Goal: Transaction & Acquisition: Download file/media

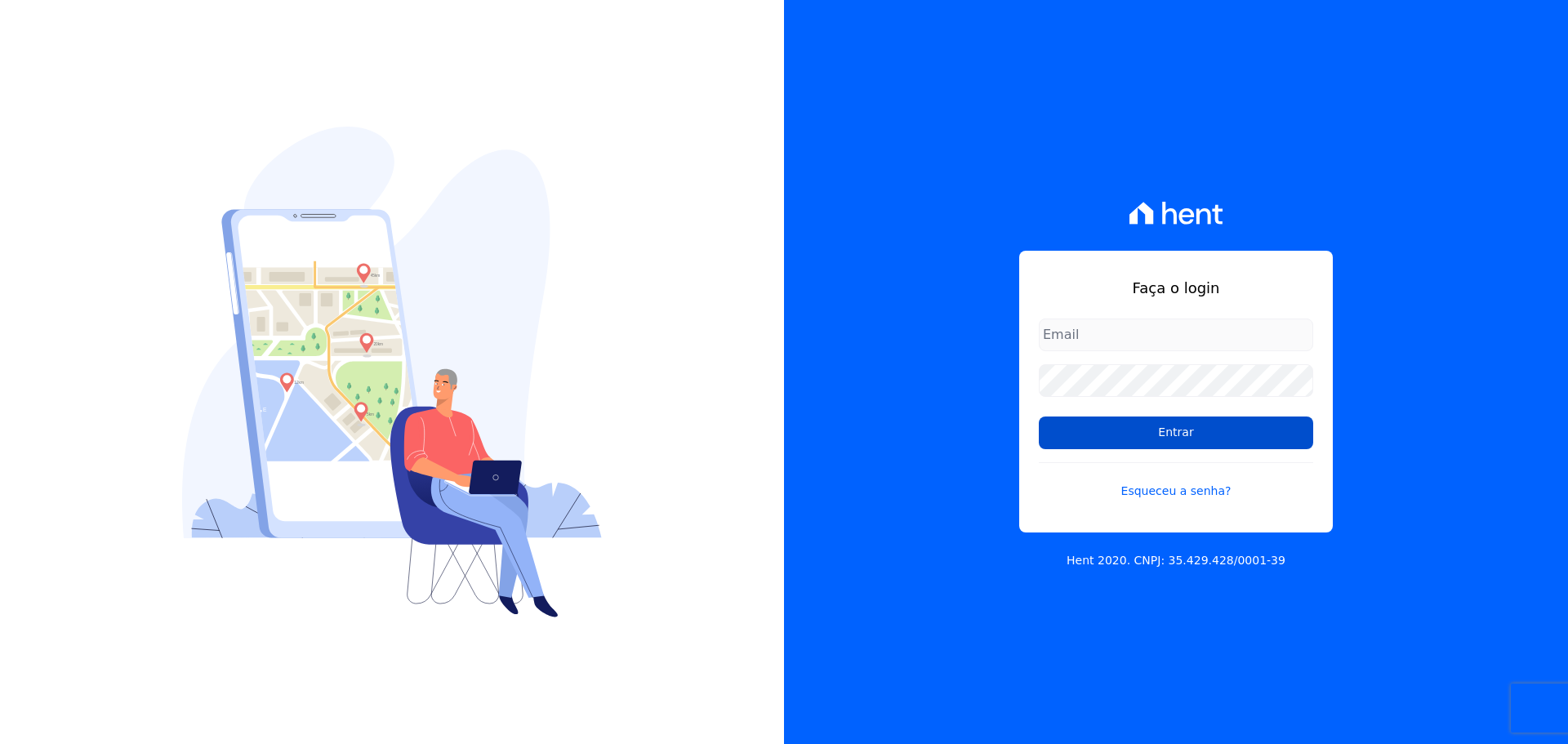
type input "raquel.pradie@porto5.com.br"
click at [1090, 425] on input "Entrar" at bounding box center [1176, 433] width 274 height 33
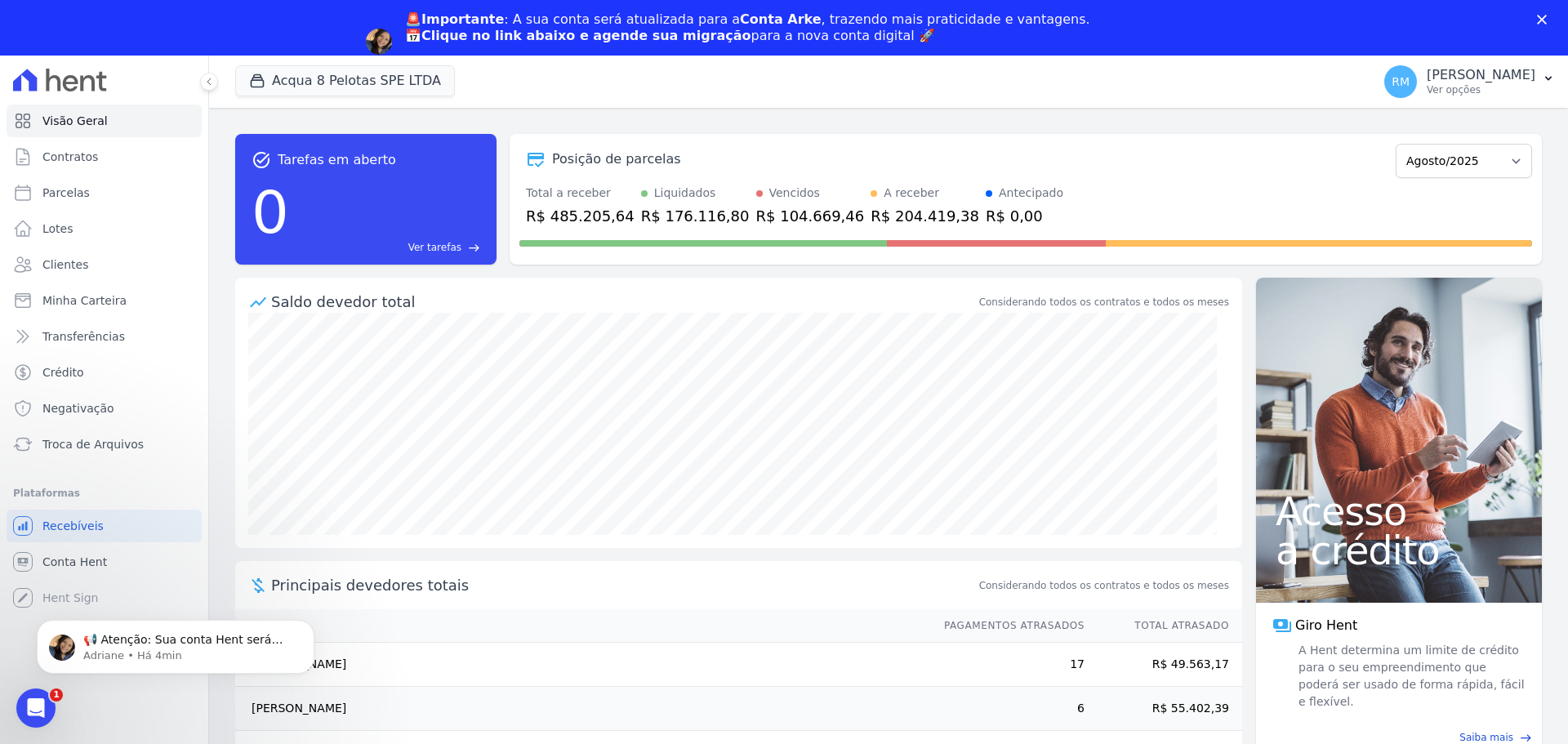
scroll to position [90, 0]
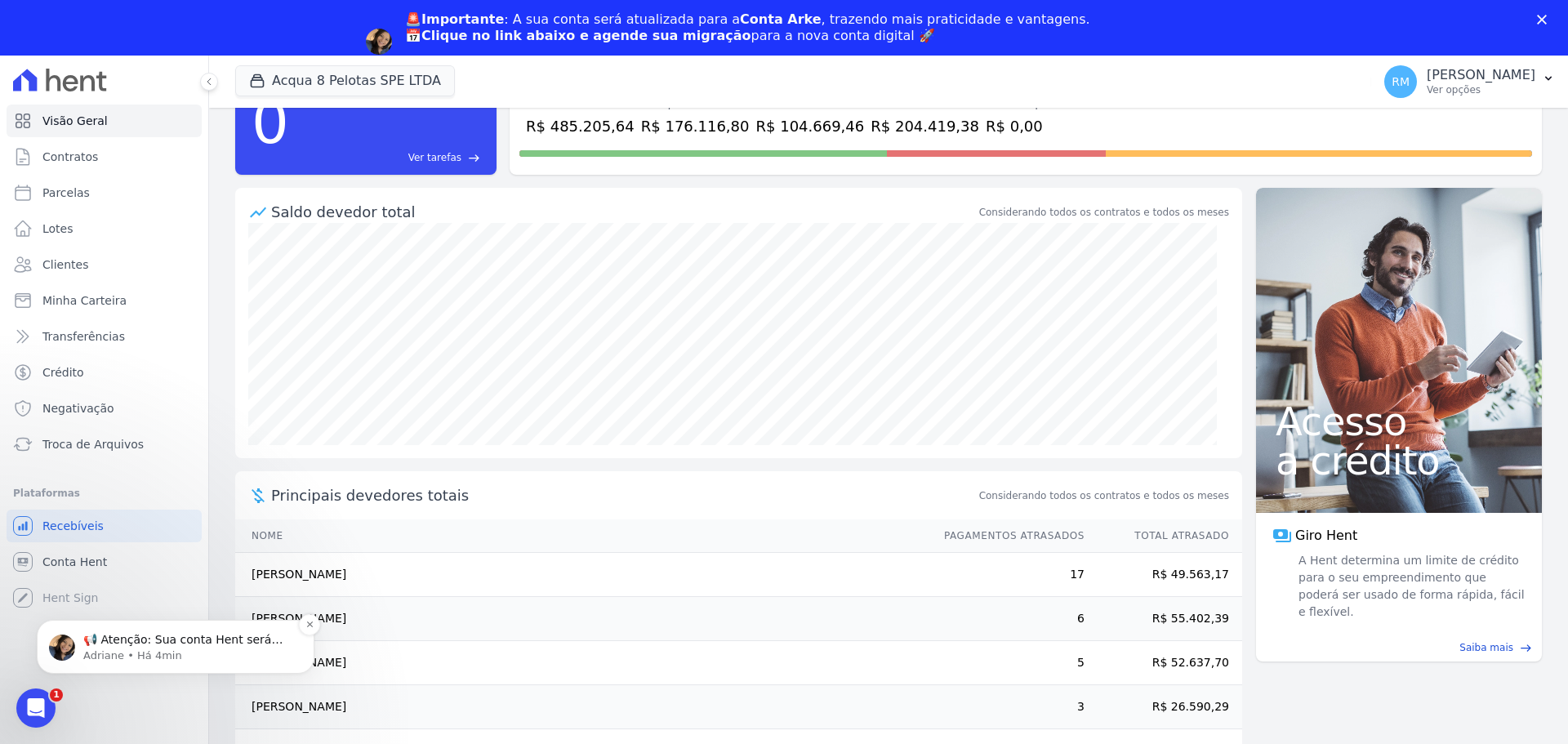
click at [202, 645] on p "📢 Atenção: Sua conta Hent será migrada para a Conta Arke! Estamos trazendo para…" at bounding box center [189, 639] width 211 height 16
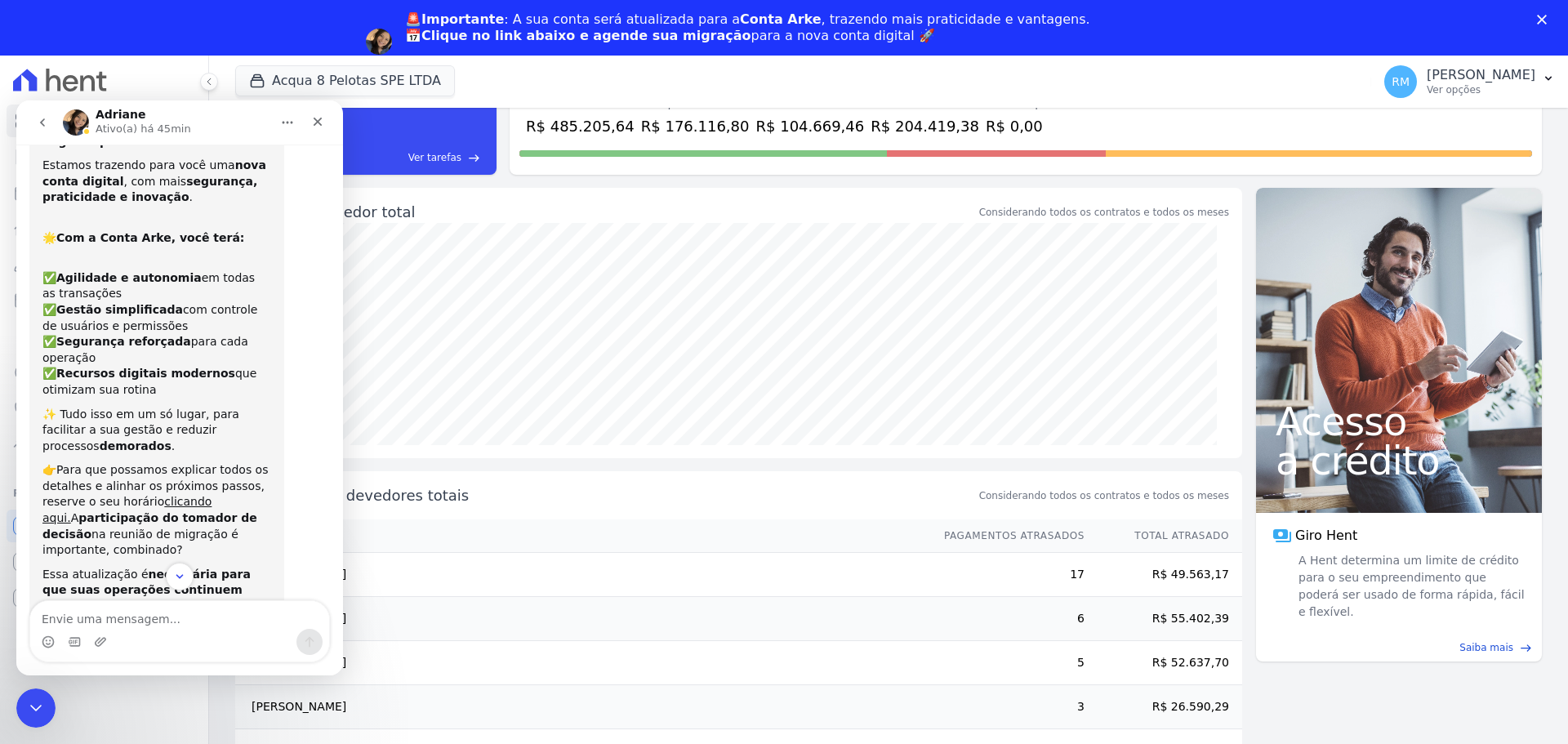
scroll to position [0, 0]
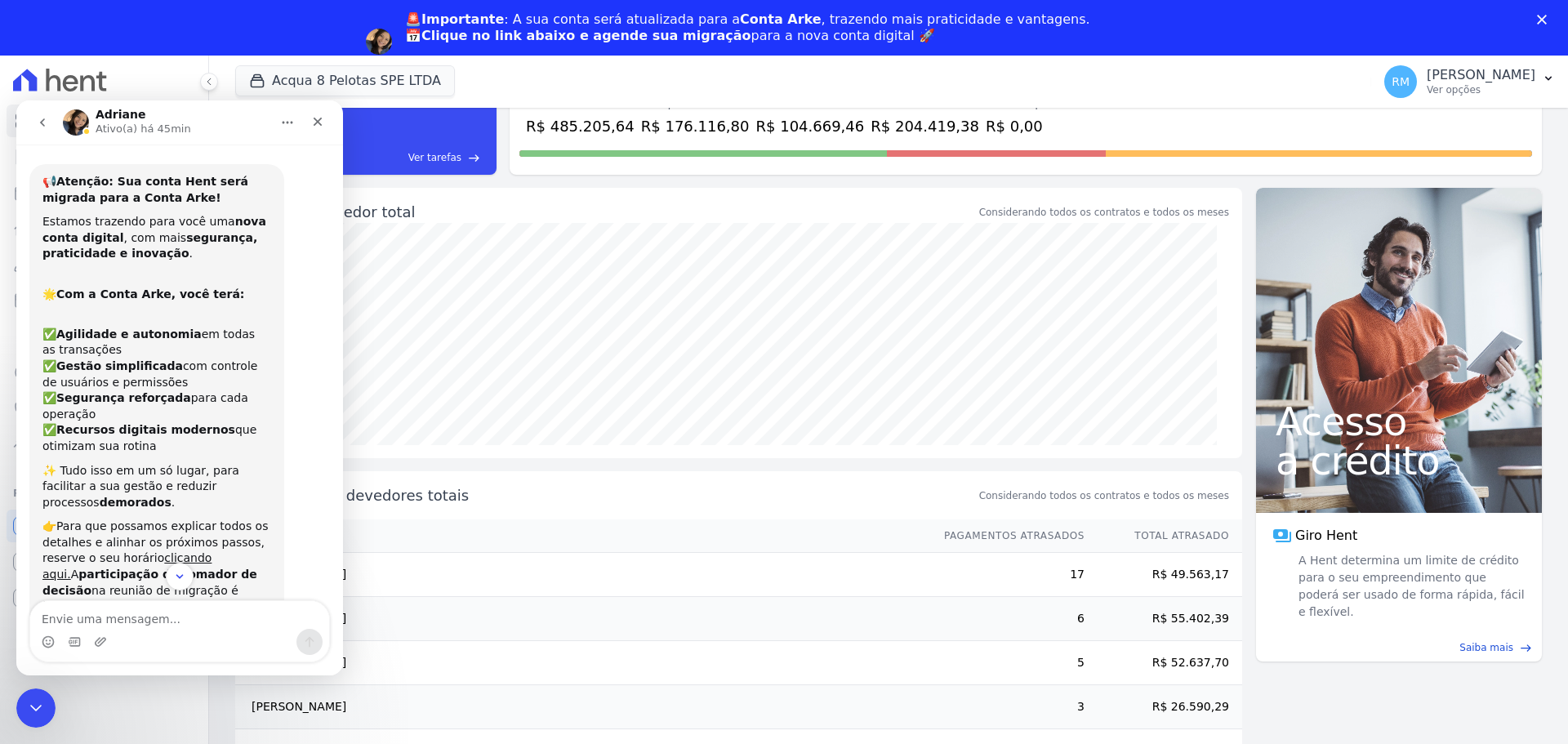
click at [287, 127] on icon "Início" at bounding box center [287, 121] width 13 height 13
click at [267, 159] on div "Expandir janela" at bounding box center [252, 164] width 104 height 17
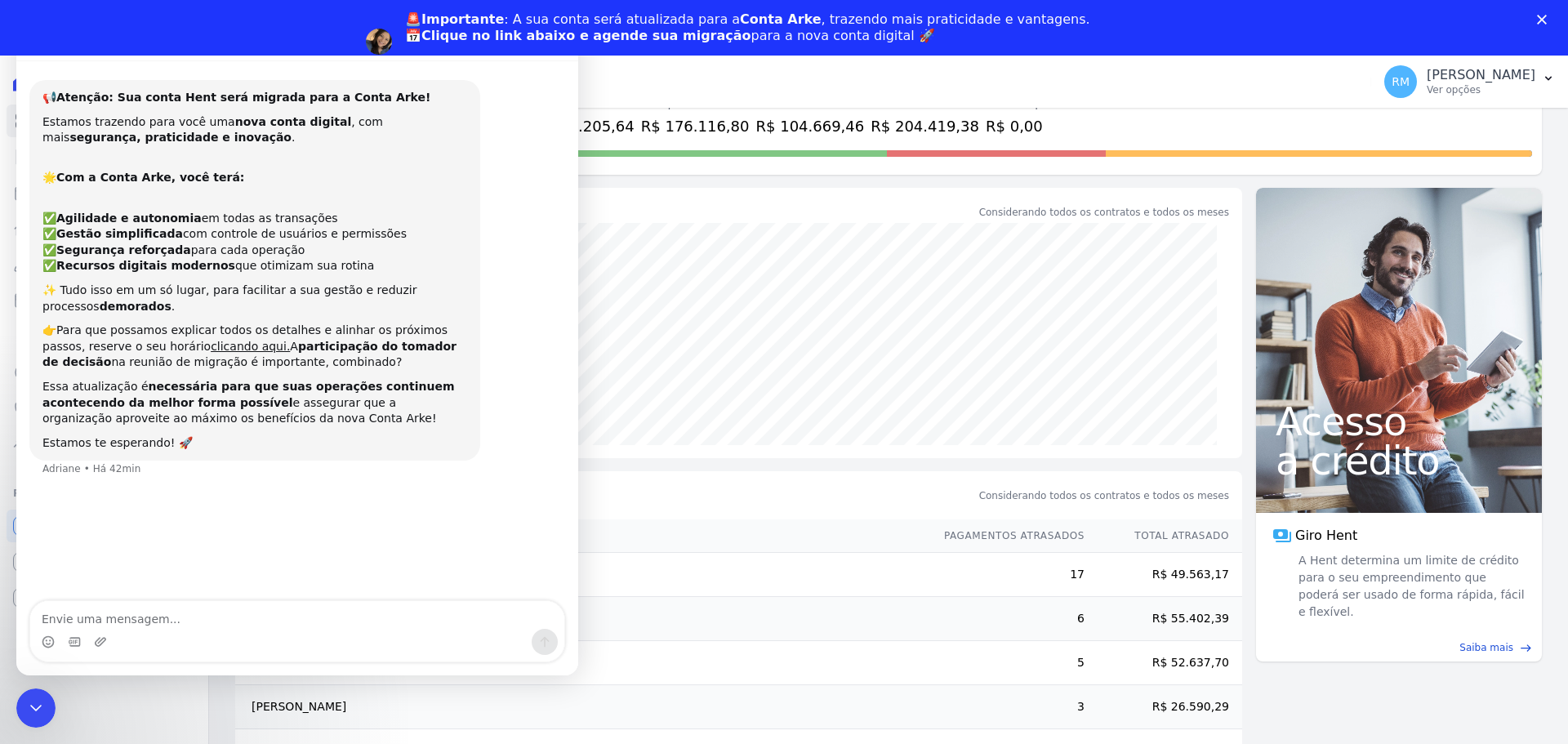
click at [1551, 15] on div "Fechar" at bounding box center [1544, 19] width 16 height 10
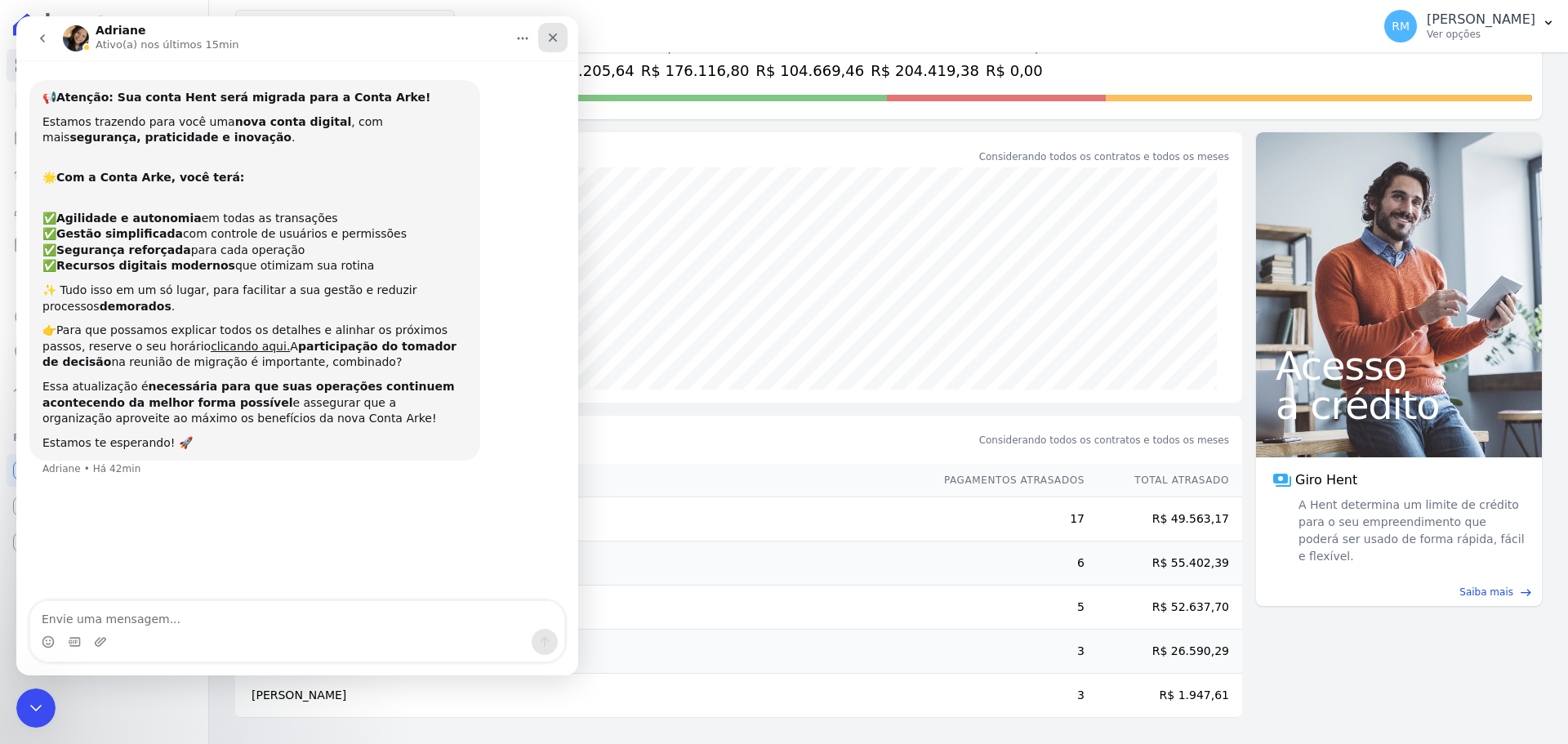
click at [559, 33] on div "Fechar" at bounding box center [552, 37] width 30 height 30
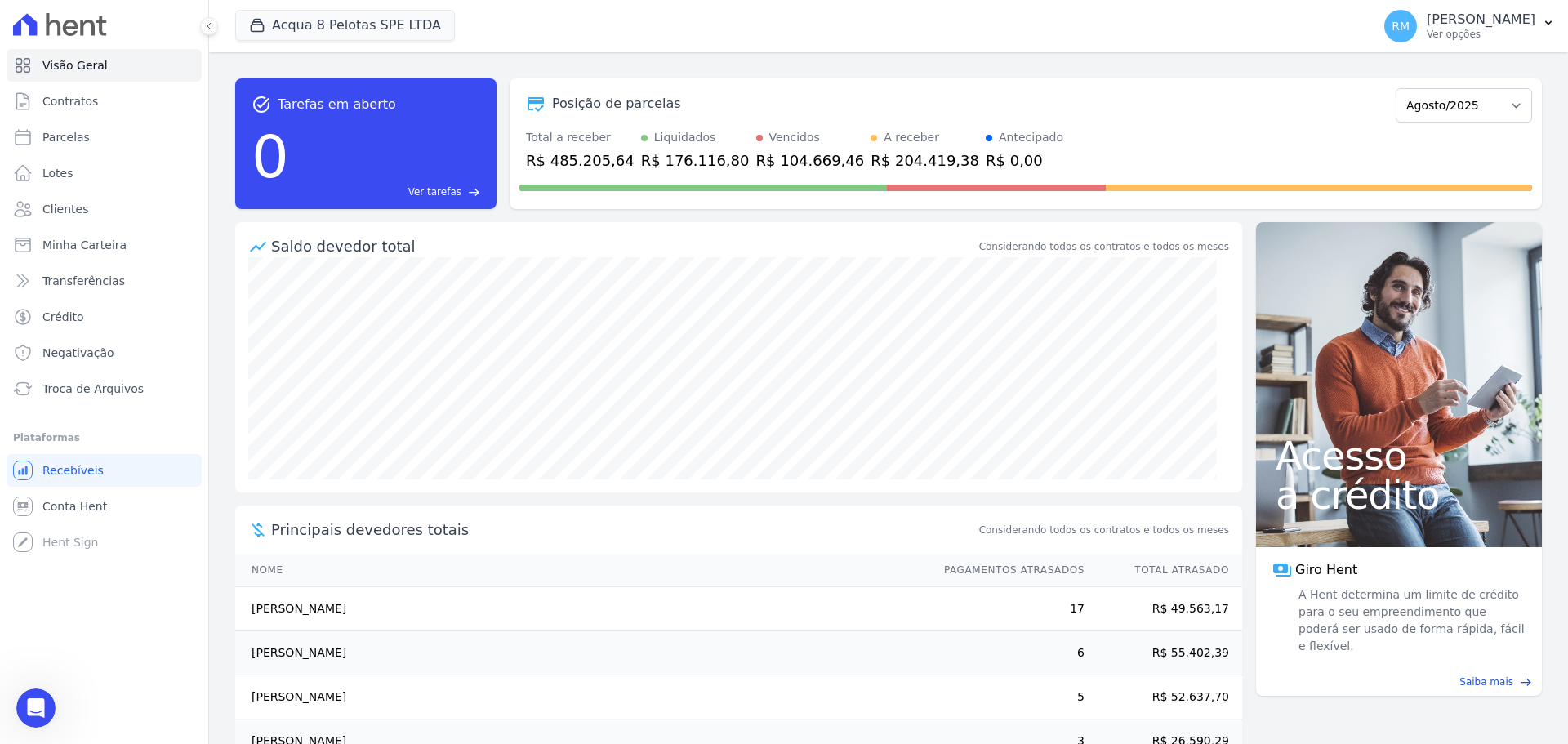
scroll to position [90, 0]
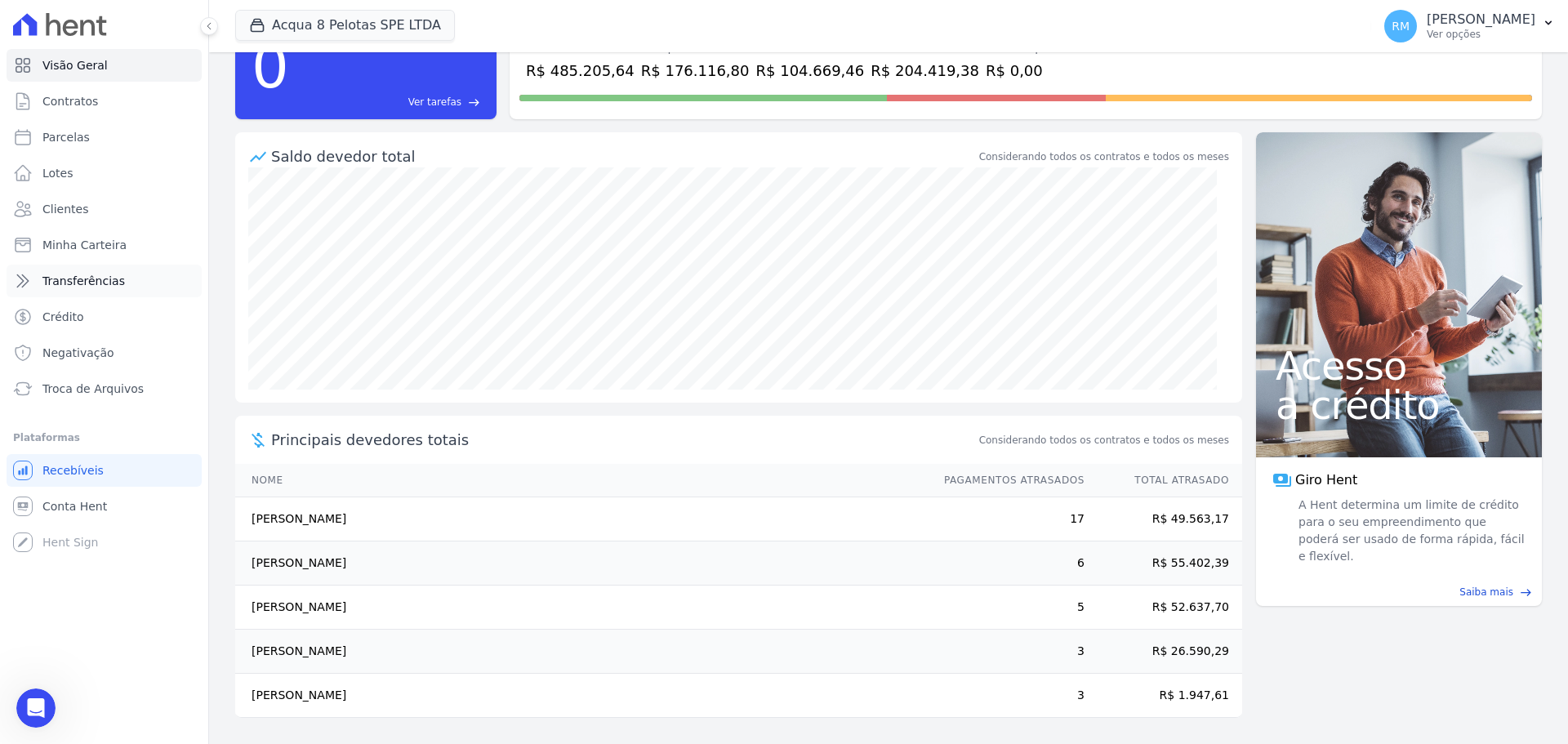
click at [63, 278] on span "Transferências" at bounding box center [84, 280] width 83 height 16
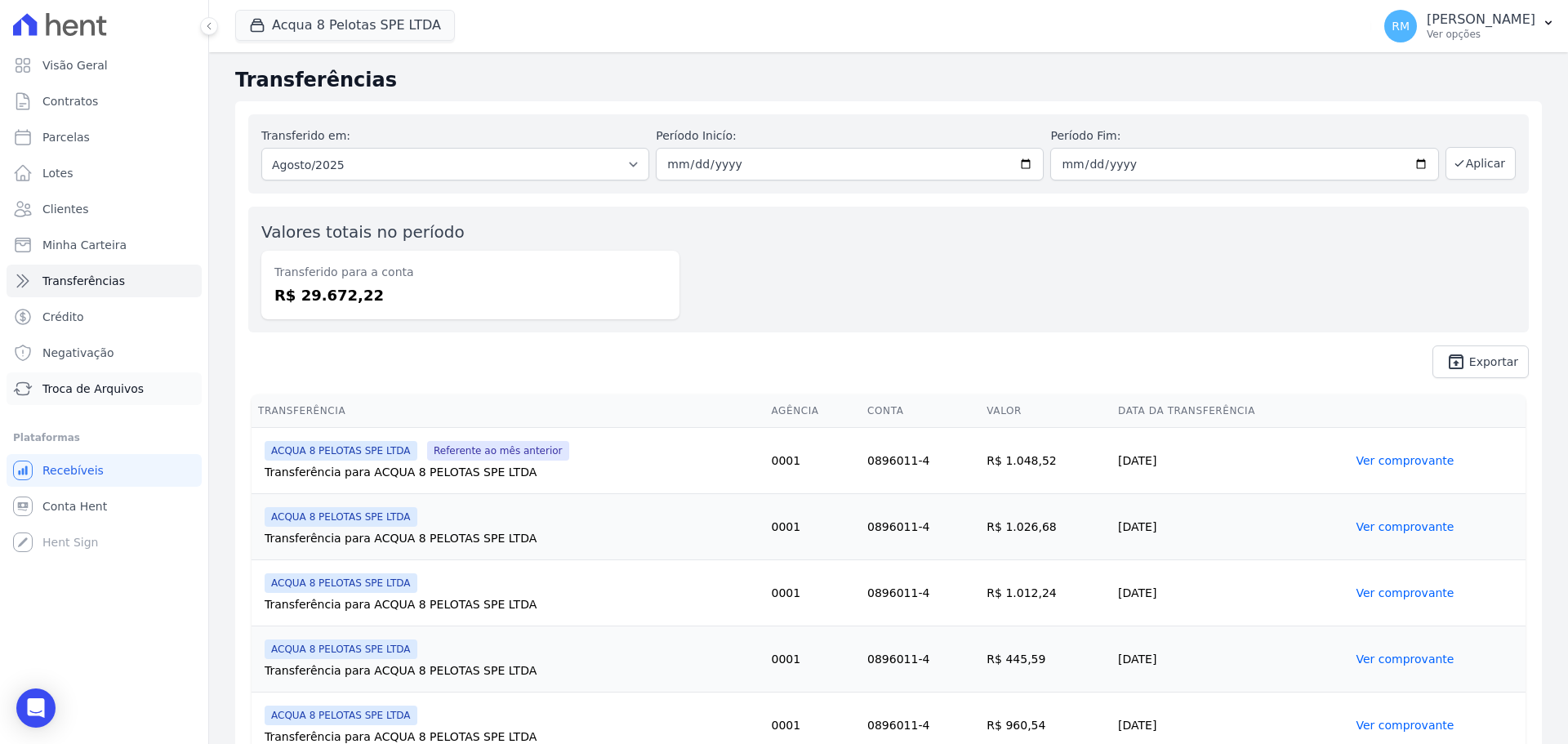
click at [67, 395] on span "Troca de Arquivos" at bounding box center [93, 388] width 101 height 16
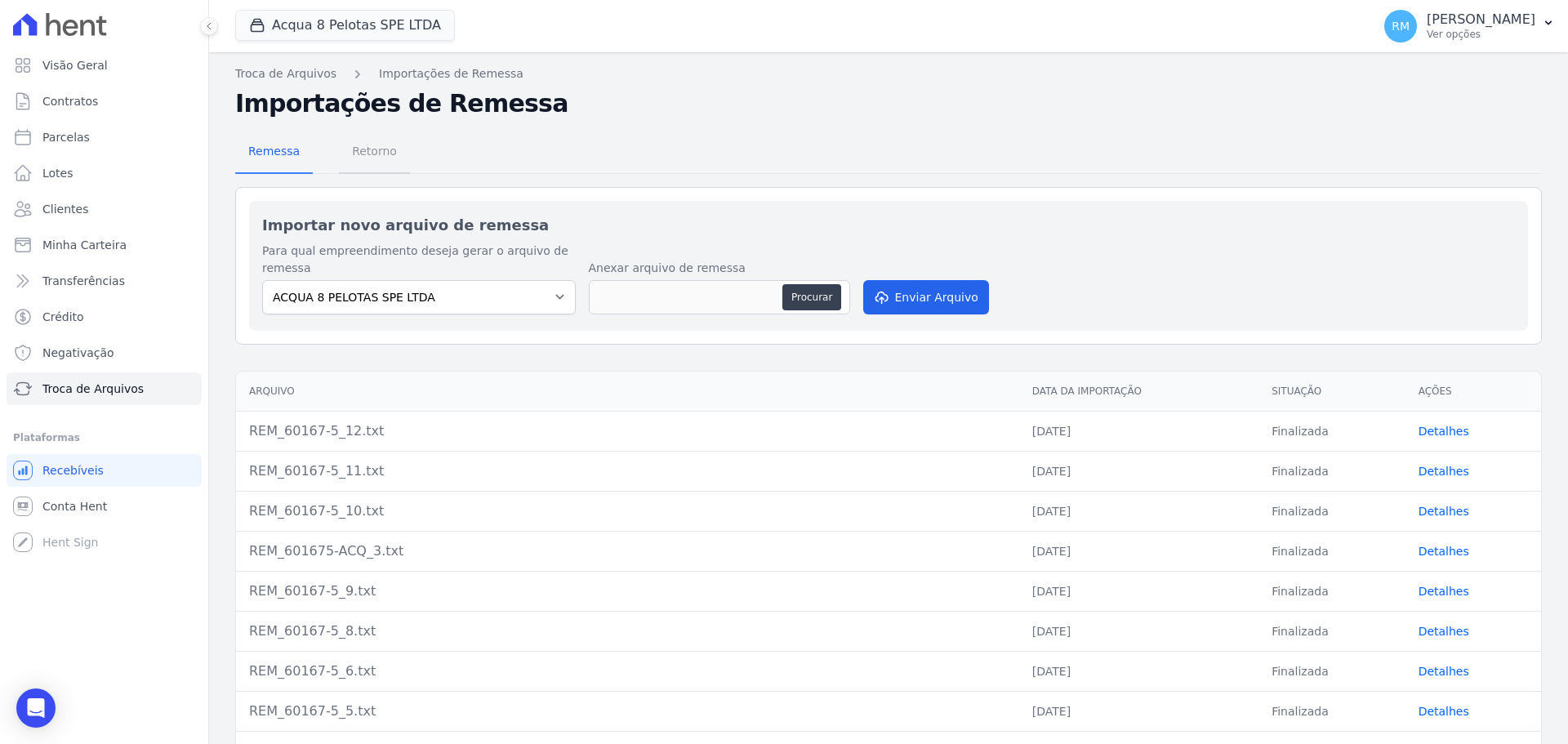
click at [360, 157] on span "Retorno" at bounding box center [374, 151] width 64 height 33
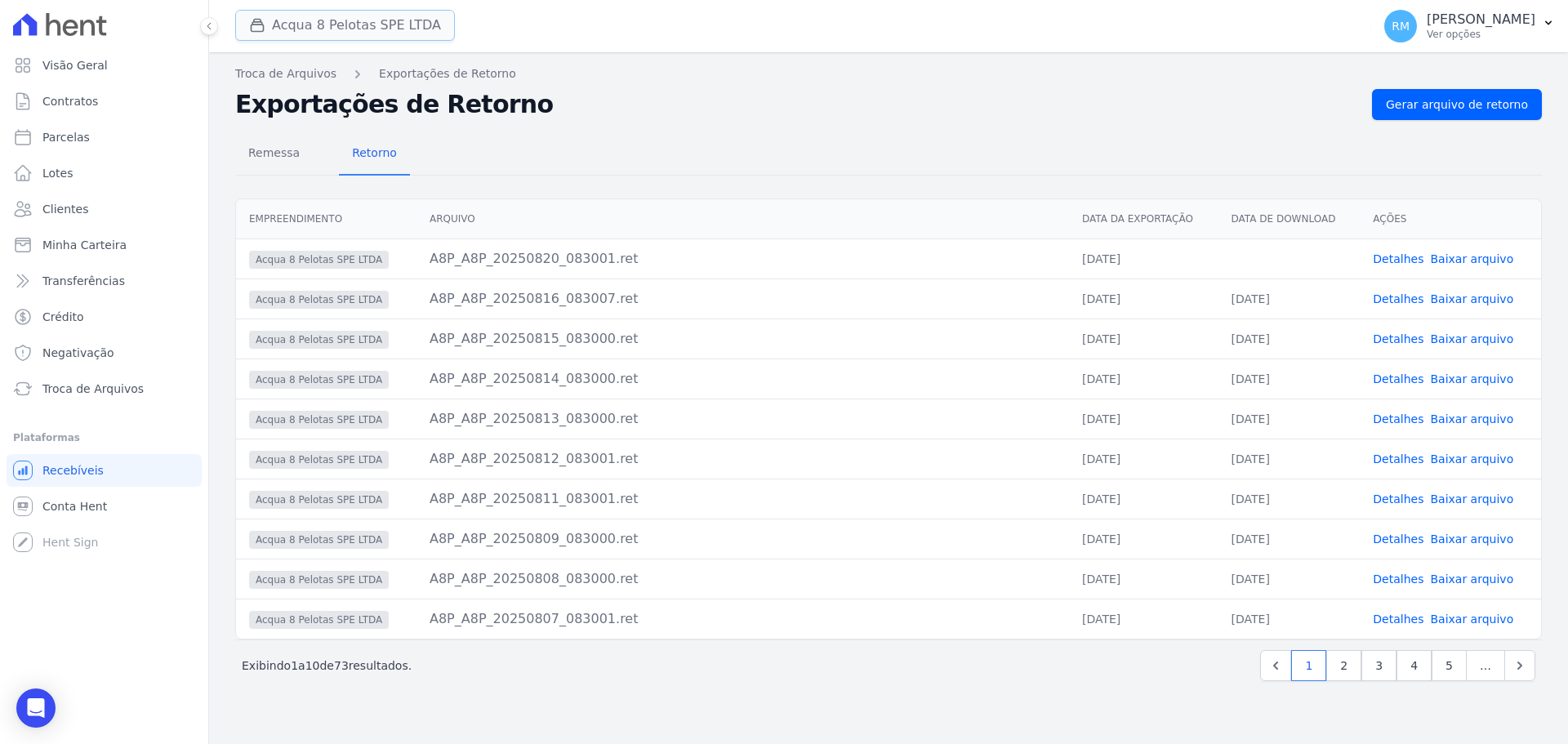
click at [385, 21] on button "Acqua 8 Pelotas SPE LTDA" at bounding box center [345, 25] width 219 height 31
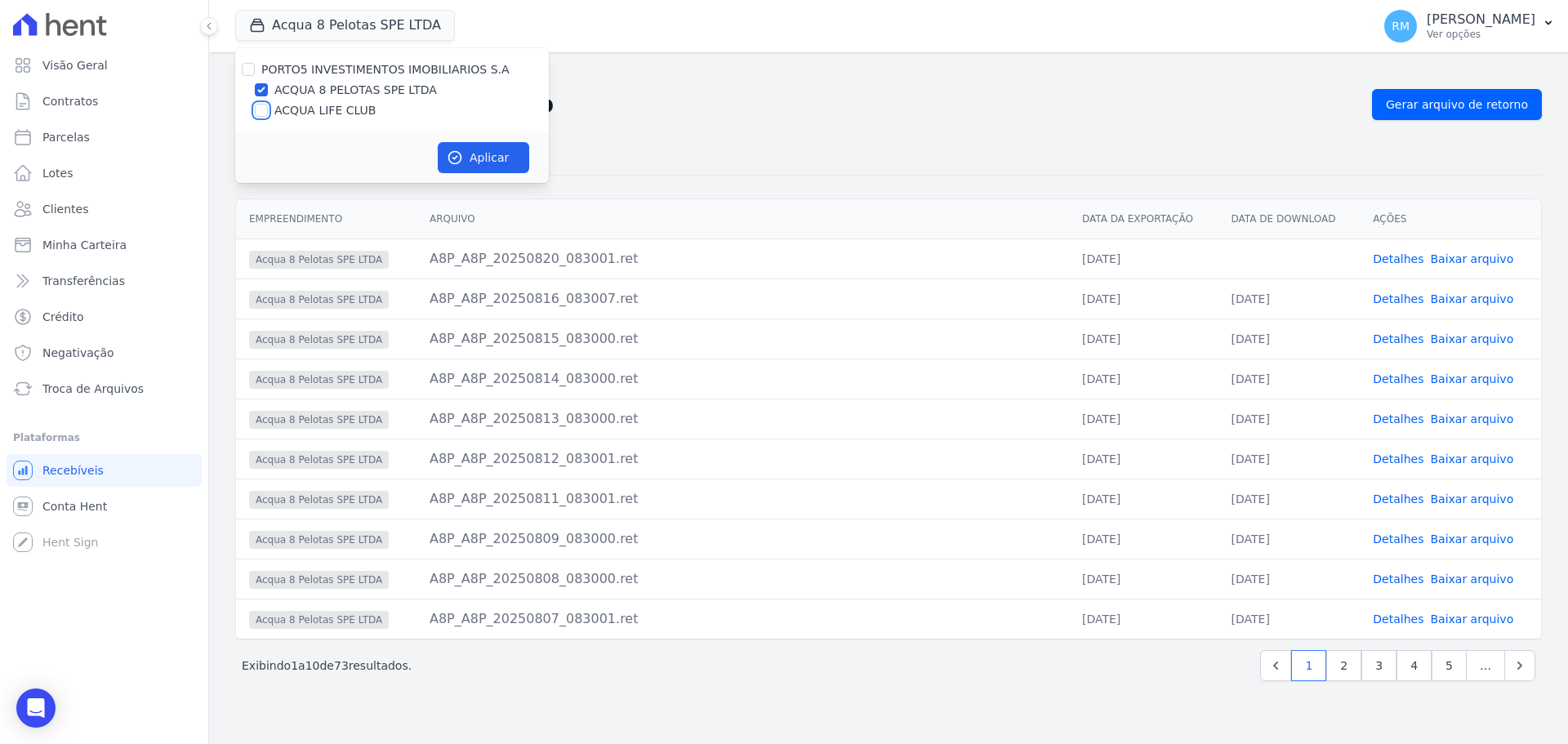
drag, startPoint x: 266, startPoint y: 108, endPoint x: 396, endPoint y: 147, distance: 135.7
click at [269, 108] on div "ACQUA LIFE CLUB" at bounding box center [392, 111] width 314 height 17
click at [258, 108] on input "ACQUA LIFE CLUB" at bounding box center [261, 110] width 13 height 13
checkbox input "true"
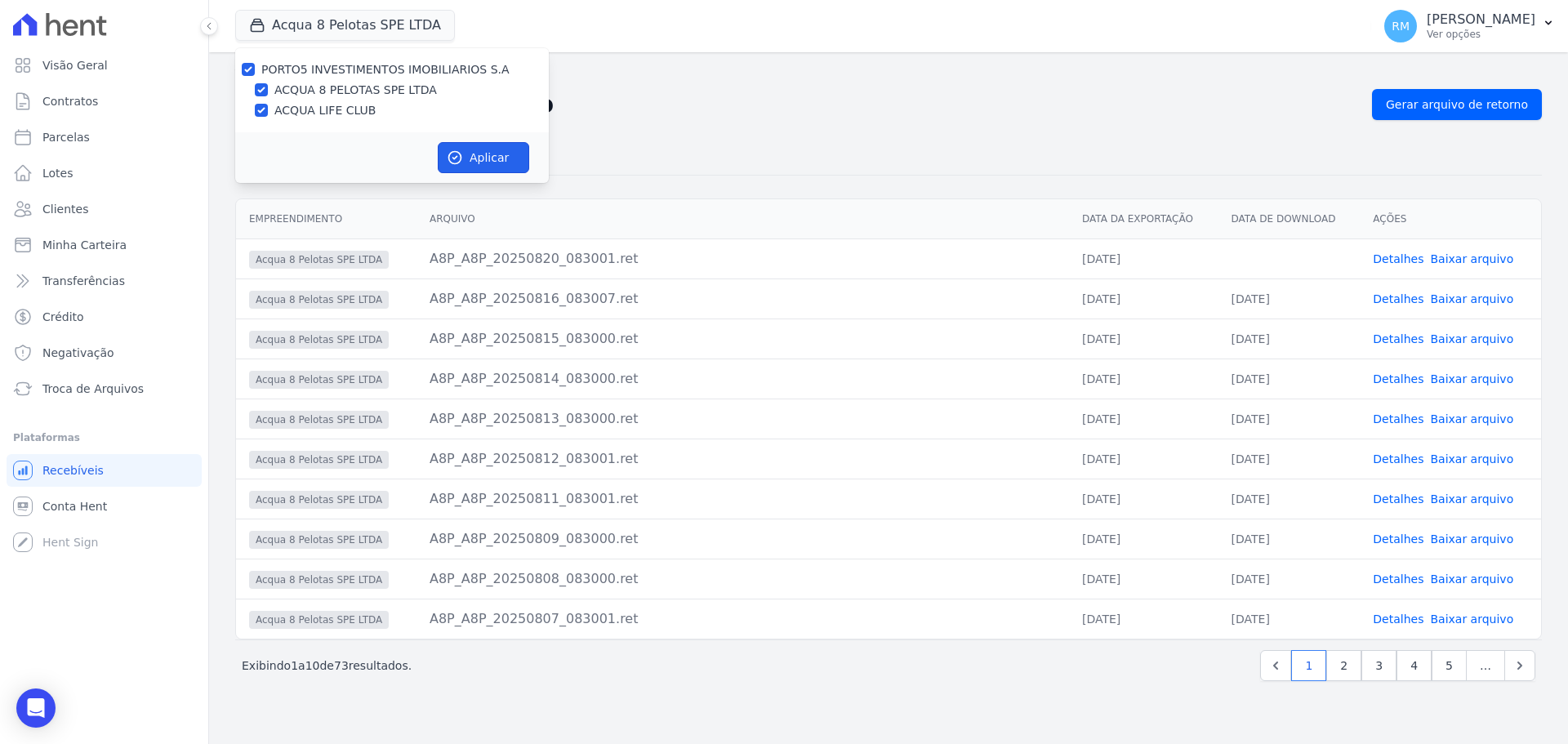
drag, startPoint x: 470, startPoint y: 156, endPoint x: 540, endPoint y: 189, distance: 77.4
click at [470, 157] on button "Aplicar" at bounding box center [483, 157] width 91 height 31
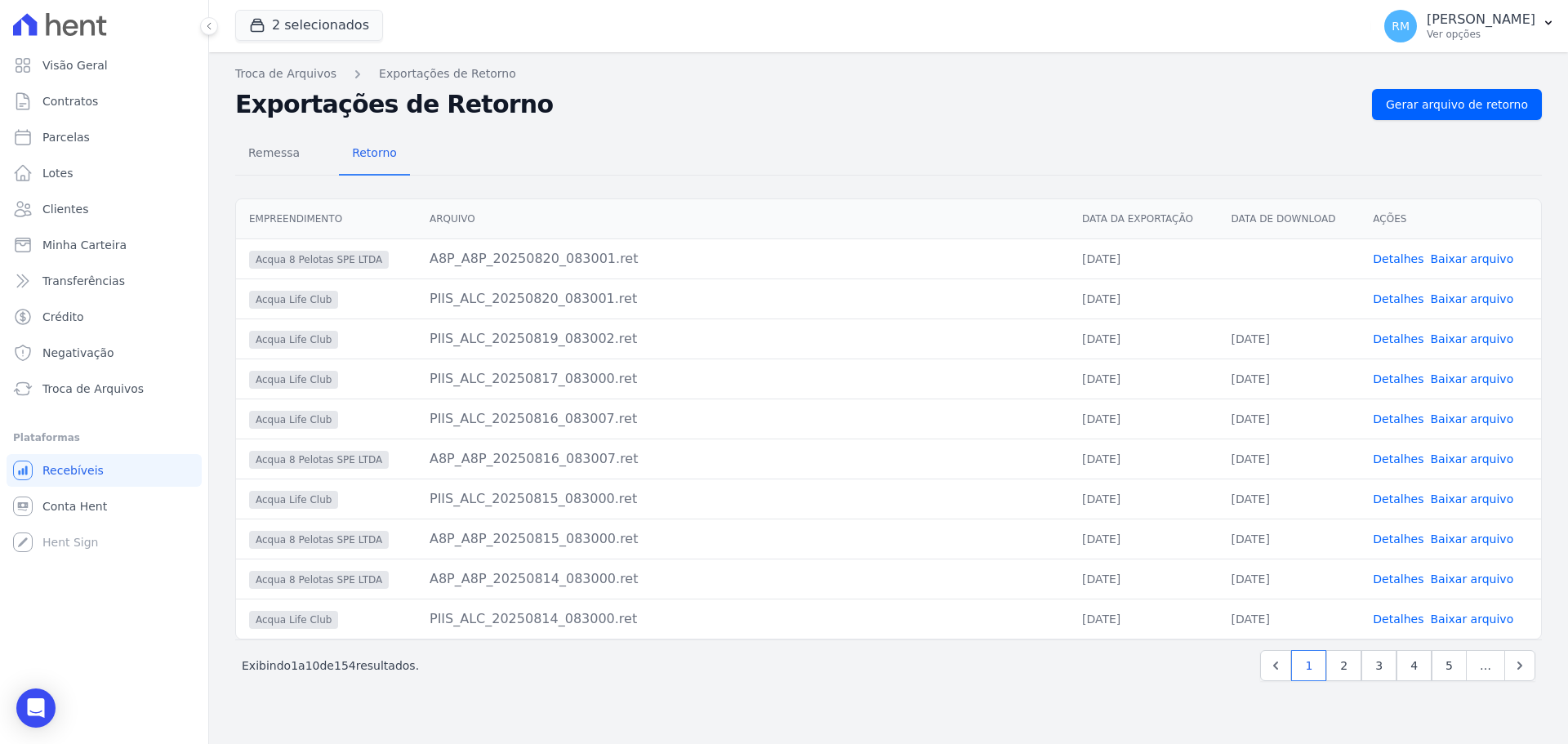
click at [1494, 266] on link "Baixar arquivo" at bounding box center [1471, 258] width 84 height 13
click at [1483, 298] on link "Baixar arquivo" at bounding box center [1471, 299] width 84 height 13
